Goal: Task Accomplishment & Management: Manage account settings

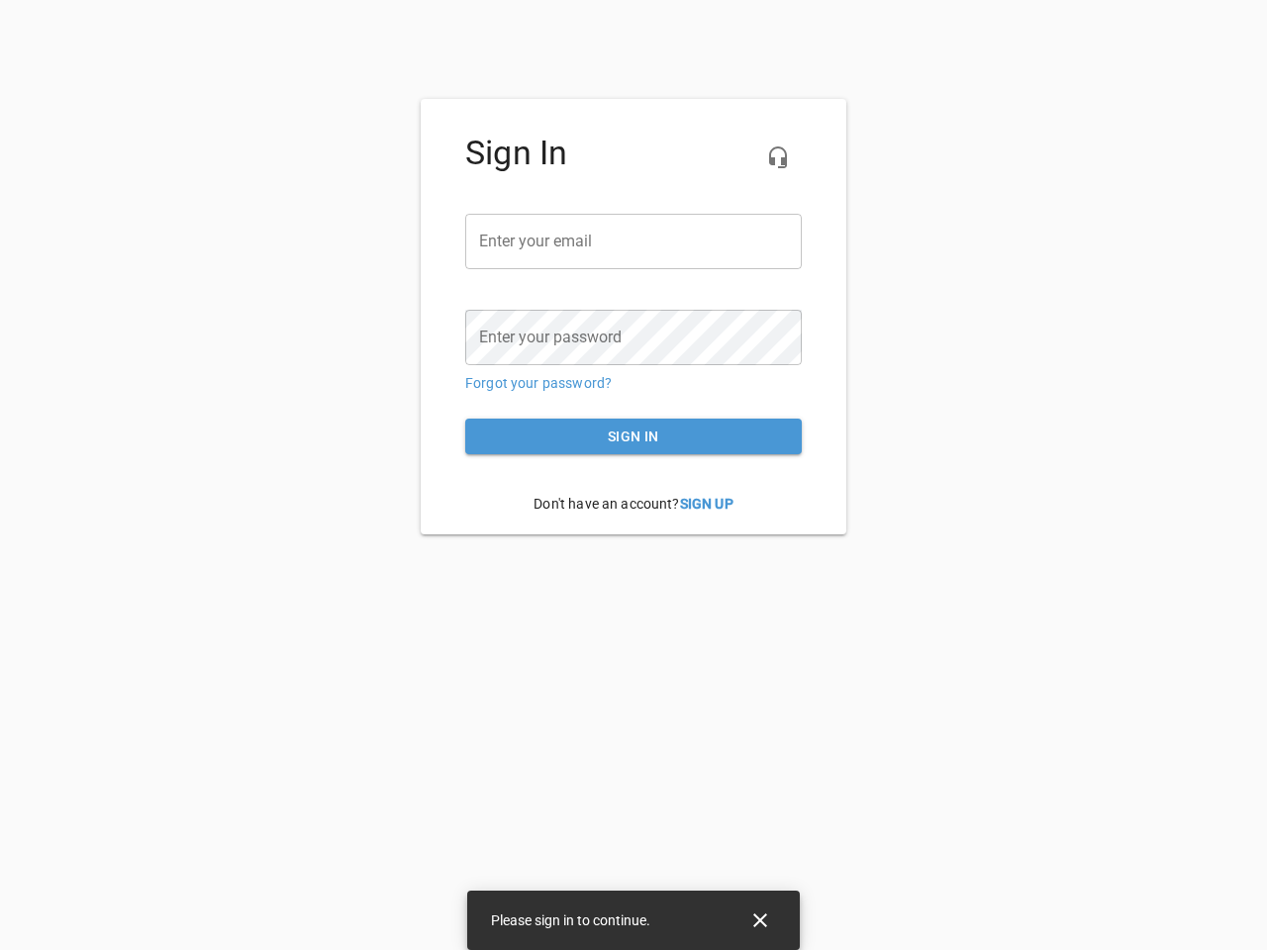
click at [778, 157] on icon "button" at bounding box center [778, 157] width 24 height 24
click at [633, 241] on input "email" at bounding box center [633, 241] width 336 height 55
click at [760, 920] on icon "Close" at bounding box center [760, 920] width 14 height 14
